Goal: Task Accomplishment & Management: Complete application form

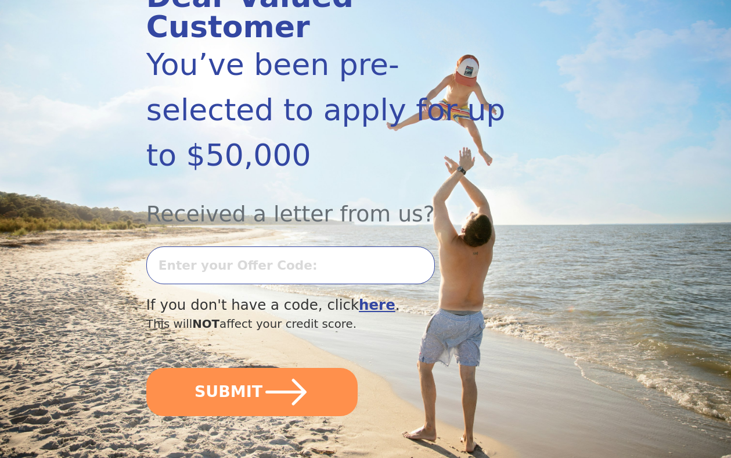
scroll to position [178, 0]
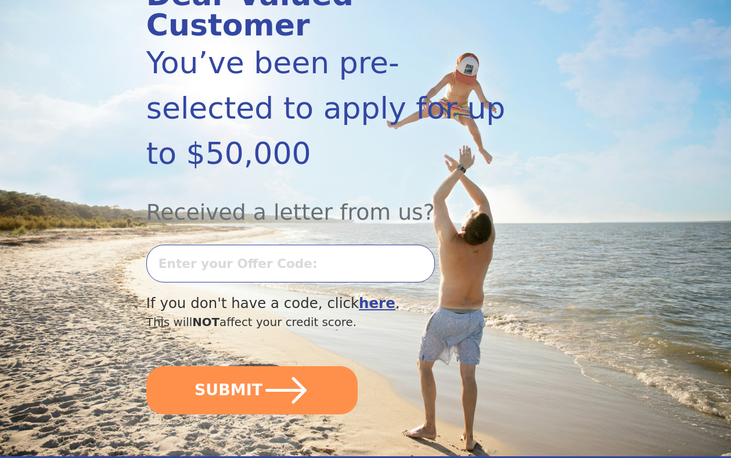
click at [353, 245] on input "text" at bounding box center [290, 264] width 289 height 38
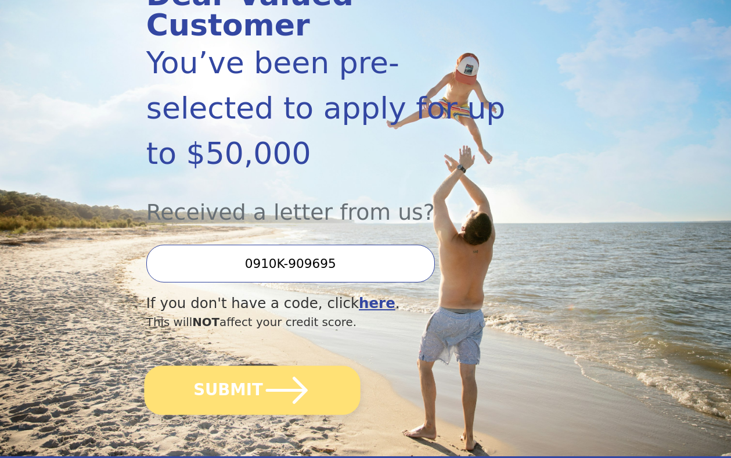
type input "0910K-909695"
click at [273, 366] on icon "submit" at bounding box center [287, 390] width 48 height 48
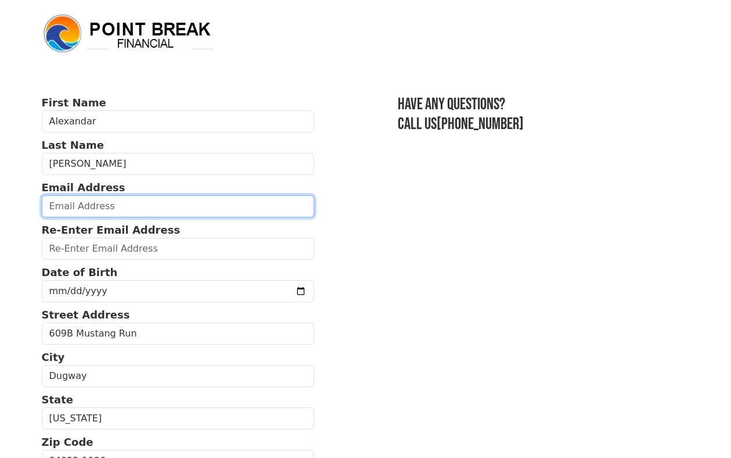
type input "alexandargsmith@gmail.com"
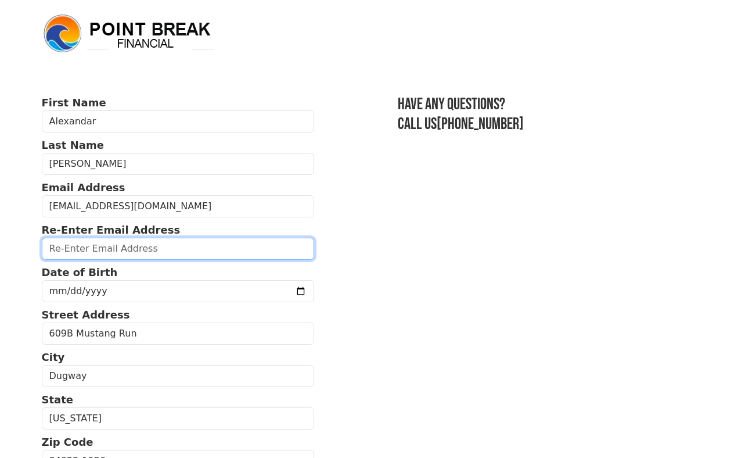
type input "alexandargsmith@gmail.com"
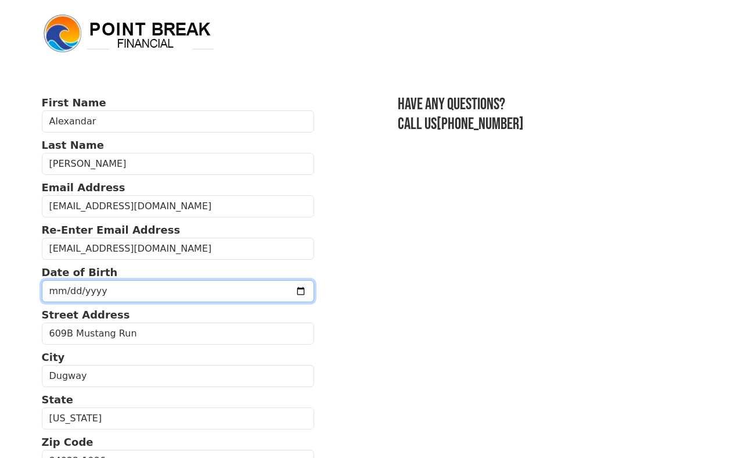
click at [135, 292] on input "date" at bounding box center [178, 291] width 273 height 22
type input "2000-07-20"
click at [349, 295] on section "First Name Alexandar Last Name Smith Email Address alexandargsmith@gmail.com Re…" at bounding box center [366, 461] width 648 height 733
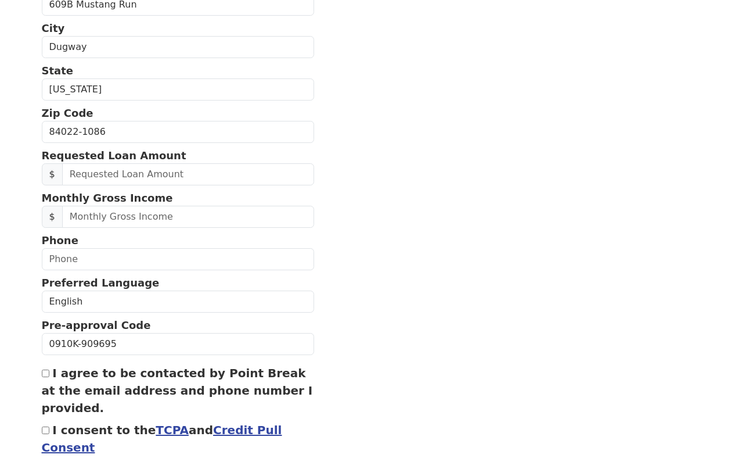
scroll to position [332, 0]
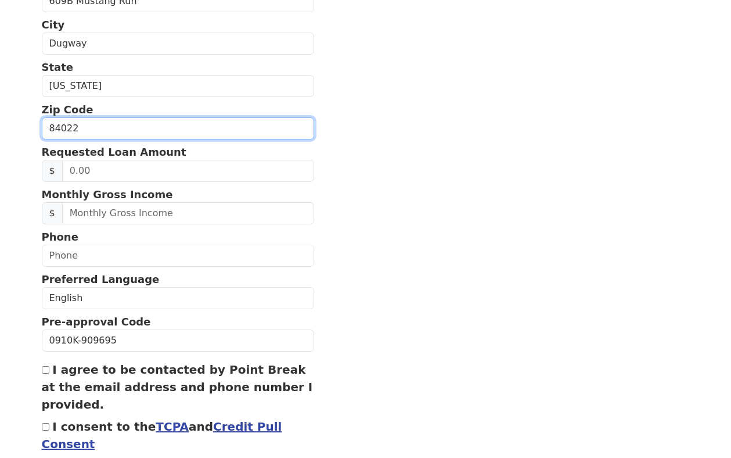
type input "84022"
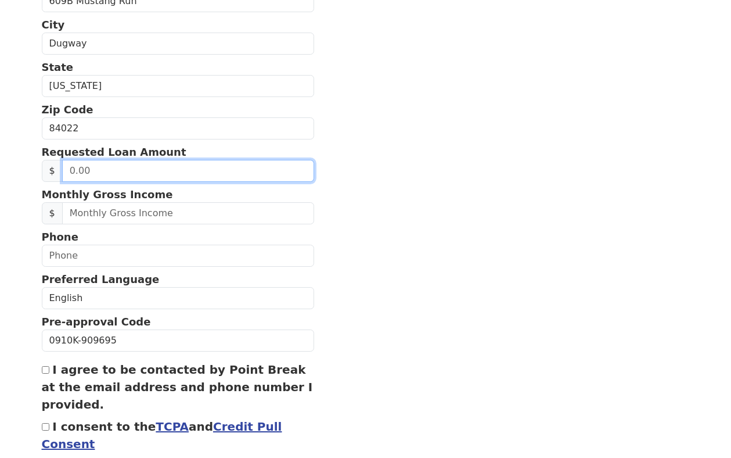
click at [215, 167] on input "text" at bounding box center [188, 171] width 252 height 22
type input "40,000.00"
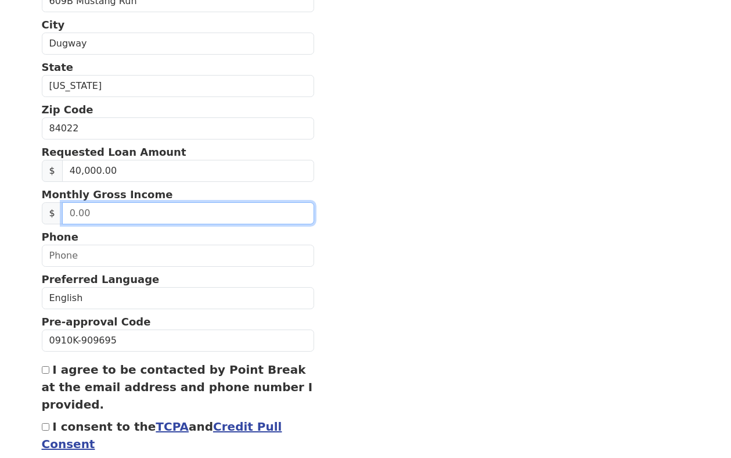
click at [165, 222] on input "text" at bounding box center [188, 213] width 252 height 22
type input "6,500.00"
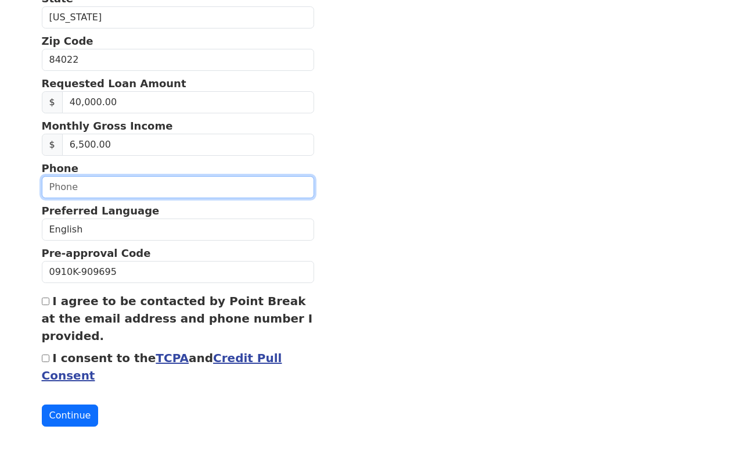
scroll to position [401, 0]
type input "(435) 830-5203"
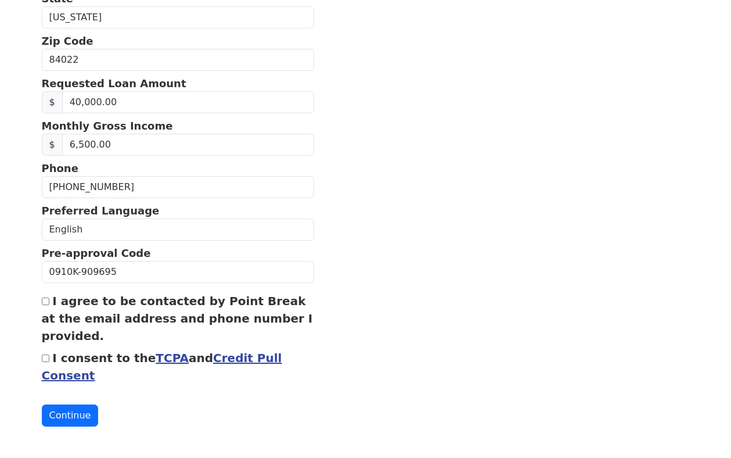
click at [46, 305] on input "I agree to be contacted by Point Break at the email address and phone number I …" at bounding box center [46, 301] width 8 height 8
checkbox input "true"
click at [46, 360] on input "I consent to the TCPA and Credit Pull Consent" at bounding box center [46, 358] width 8 height 8
checkbox input "true"
click at [64, 412] on button "Continue" at bounding box center [70, 415] width 57 height 22
